Goal: Task Accomplishment & Management: Manage account settings

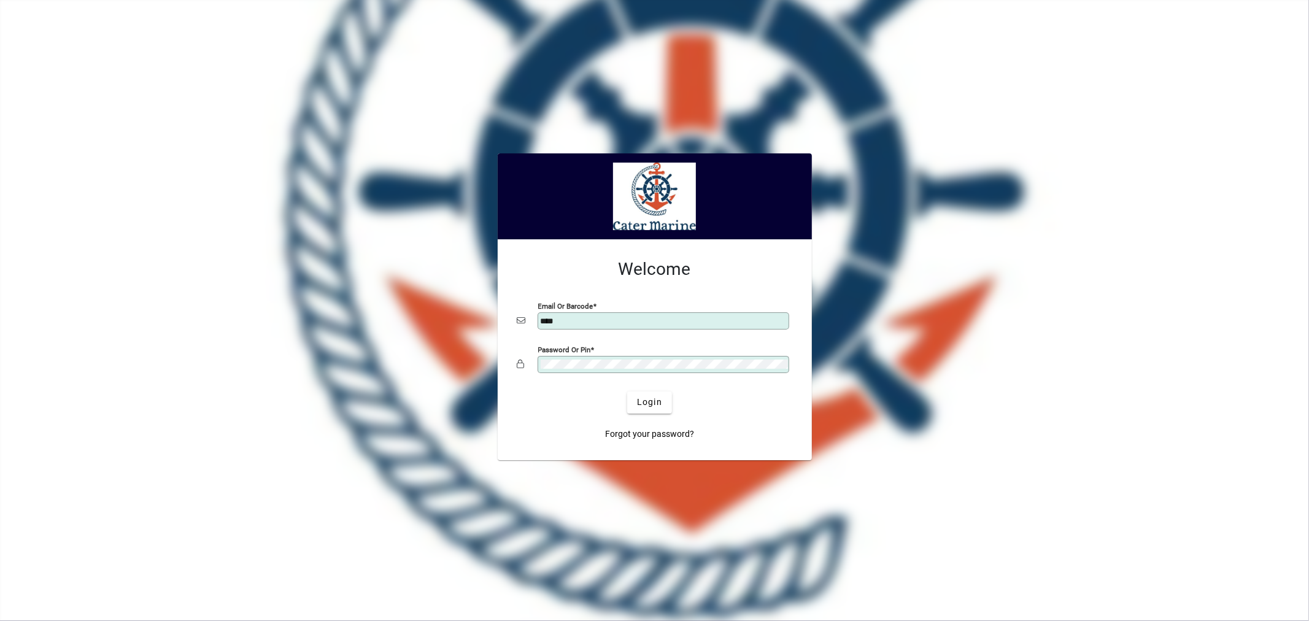
click at [627, 392] on button "Login" at bounding box center [649, 403] width 45 height 22
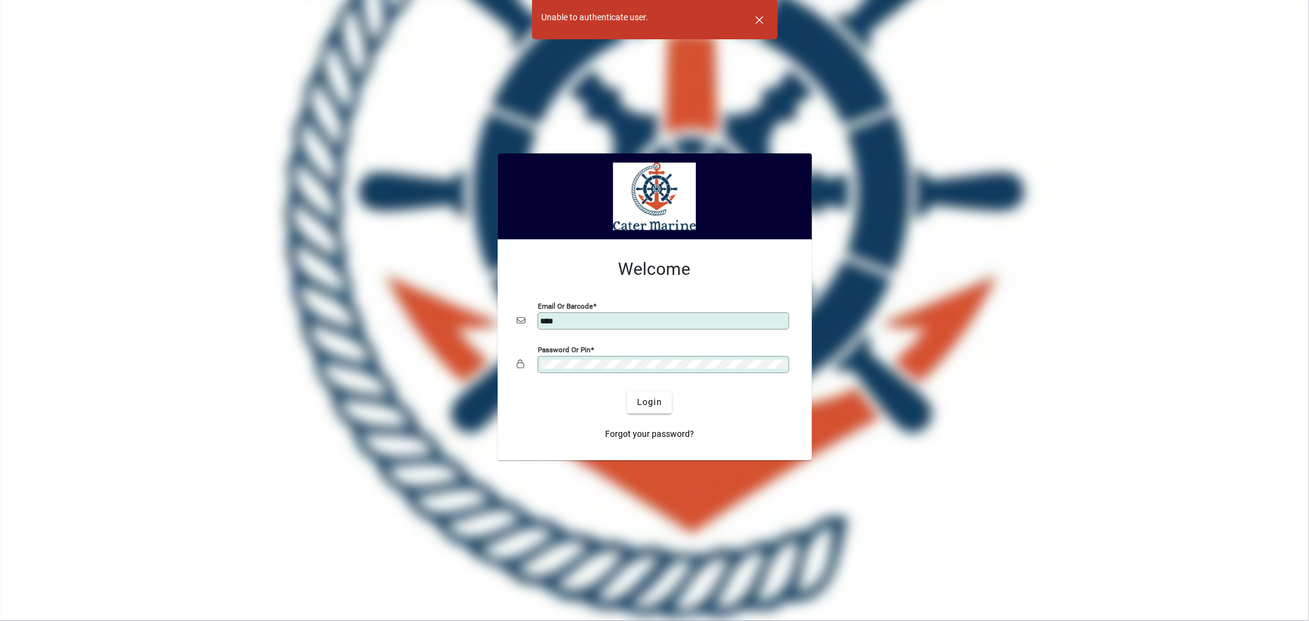
click at [586, 318] on input "****" at bounding box center [665, 321] width 248 height 10
type input "**********"
click at [627, 392] on button "Login" at bounding box center [649, 403] width 45 height 22
